Goal: Navigation & Orientation: Find specific page/section

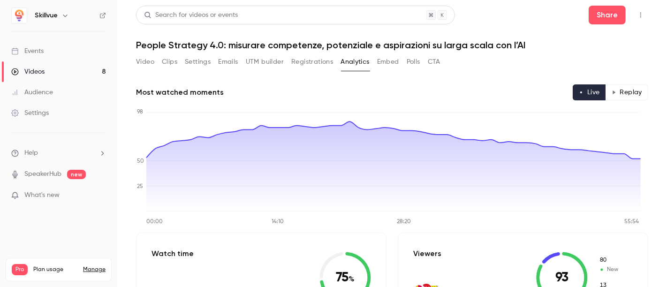
click at [322, 66] on button "Registrations" at bounding box center [312, 61] width 42 height 15
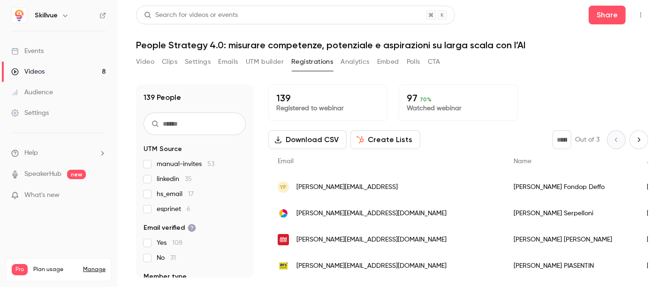
click at [168, 61] on button "Clips" at bounding box center [169, 61] width 15 height 15
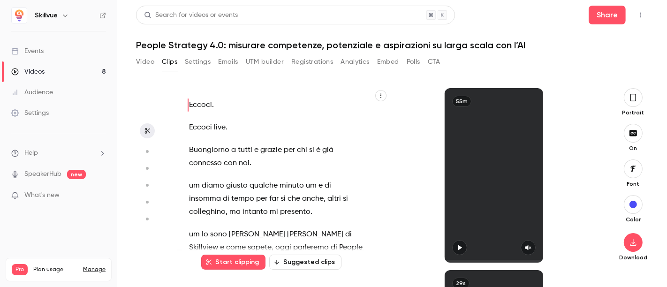
click at [206, 55] on button "Settings" at bounding box center [198, 61] width 26 height 15
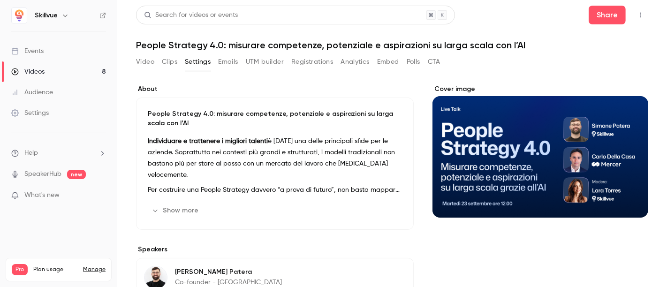
click at [230, 59] on button "Emails" at bounding box center [228, 61] width 20 height 15
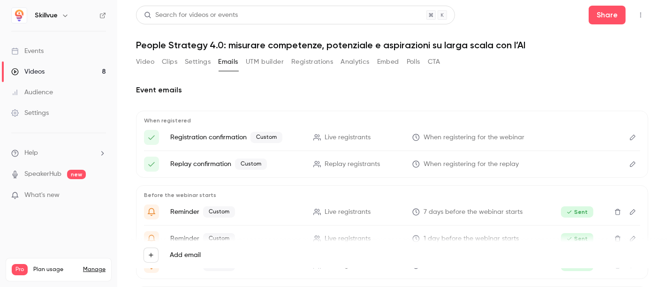
click at [408, 63] on button "Polls" at bounding box center [414, 61] width 14 height 15
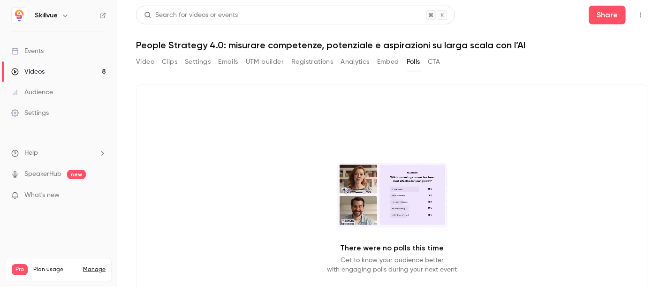
click at [430, 63] on button "CTA" at bounding box center [434, 61] width 13 height 15
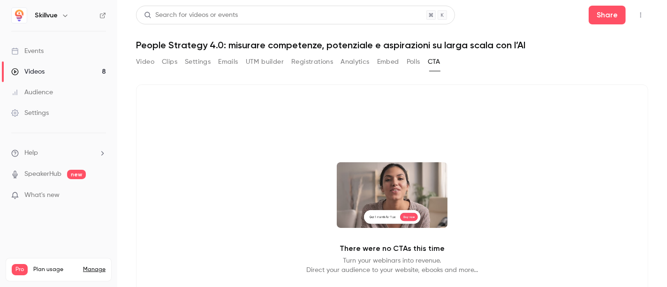
click at [57, 52] on link "Events" at bounding box center [58, 51] width 117 height 21
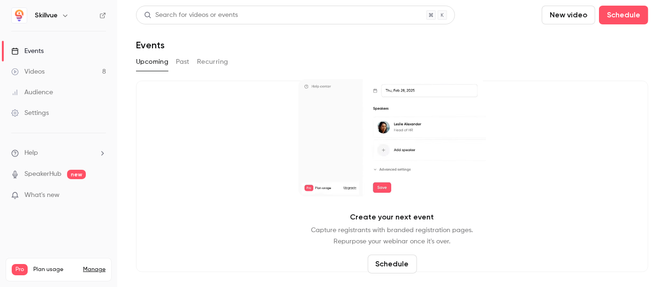
click at [184, 61] on button "Past" at bounding box center [183, 61] width 14 height 15
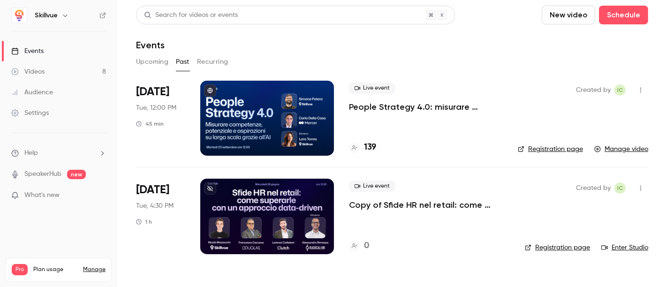
click at [238, 124] on div at bounding box center [267, 118] width 134 height 75
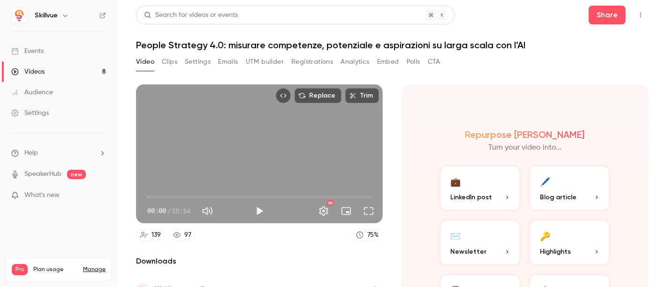
scroll to position [75, 0]
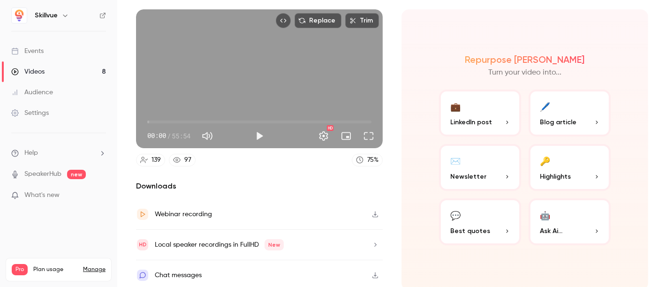
click at [372, 275] on icon "button" at bounding box center [376, 275] width 8 height 7
